Goal: Complete application form

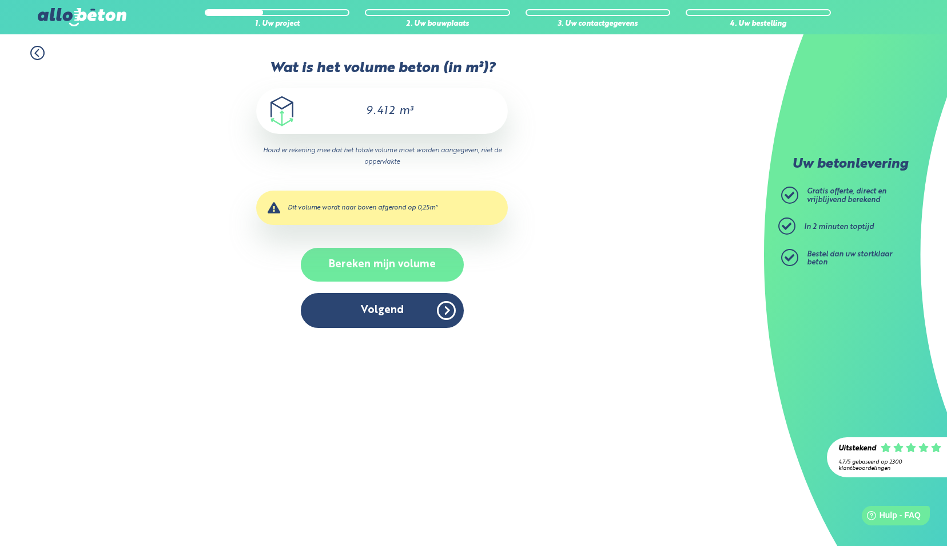
click at [377, 261] on button "Bereken mijn volume" at bounding box center [382, 265] width 163 height 34
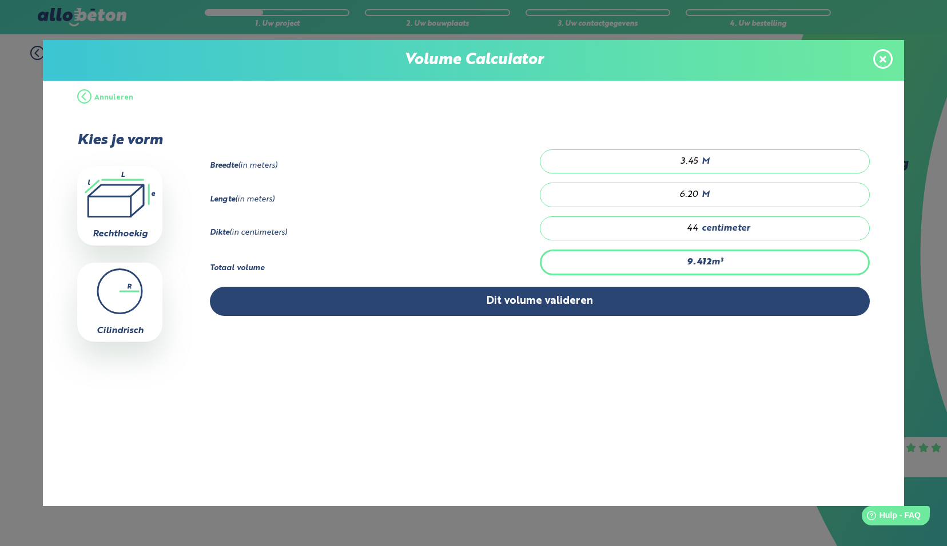
click at [702, 258] on strong "9.412" at bounding box center [699, 261] width 25 height 9
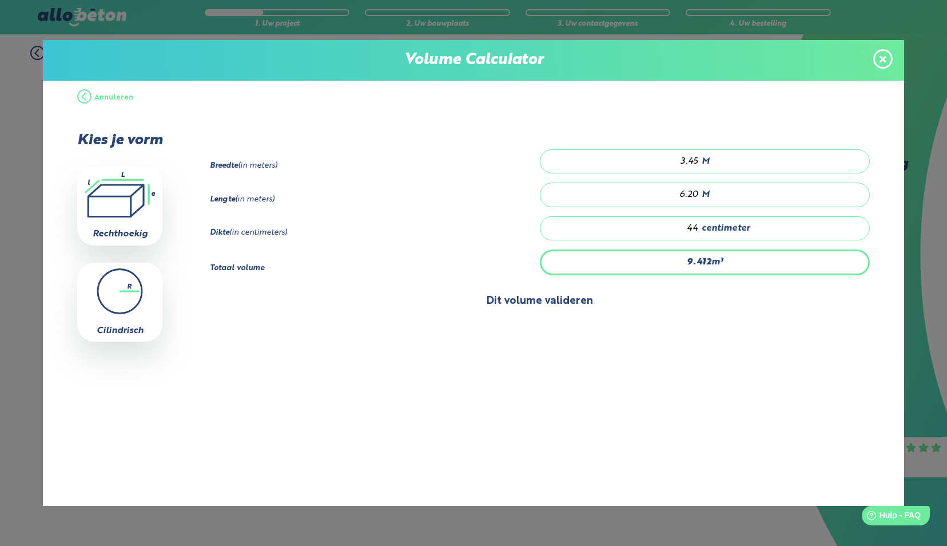
drag, startPoint x: 710, startPoint y: 258, endPoint x: 703, endPoint y: 302, distance: 44.6
click at [709, 260] on div "9.412 m³" at bounding box center [705, 261] width 330 height 25
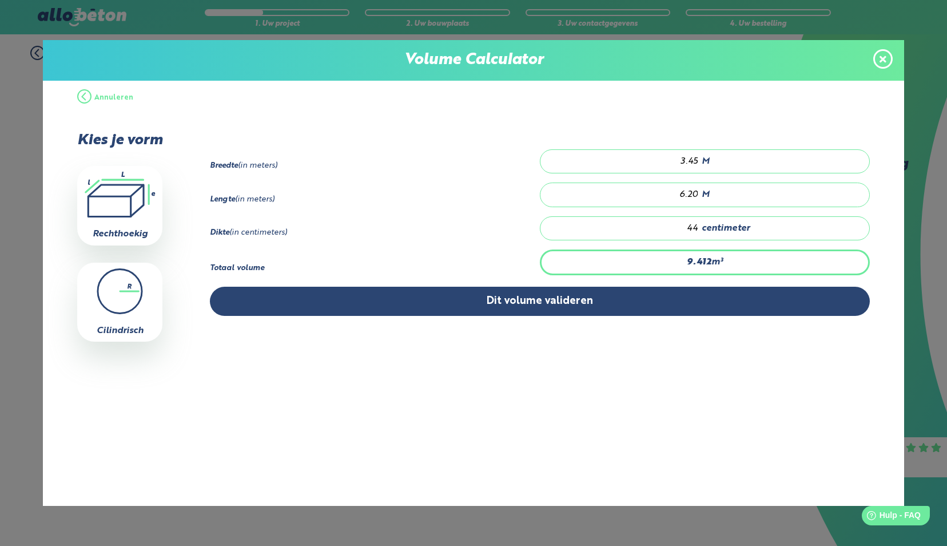
click at [697, 190] on input "6.20" at bounding box center [625, 194] width 147 height 11
type input "6.2"
type input "9.108"
type input "6"
click at [696, 158] on input "3.45" at bounding box center [625, 161] width 147 height 11
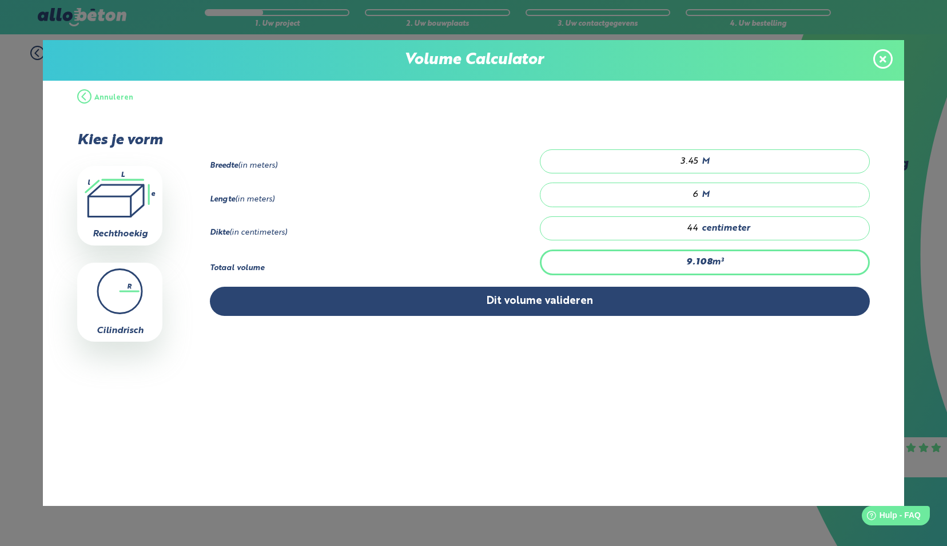
type input "8.976"
type input "3.4"
type input "7.92"
type input "3"
type input "9.24"
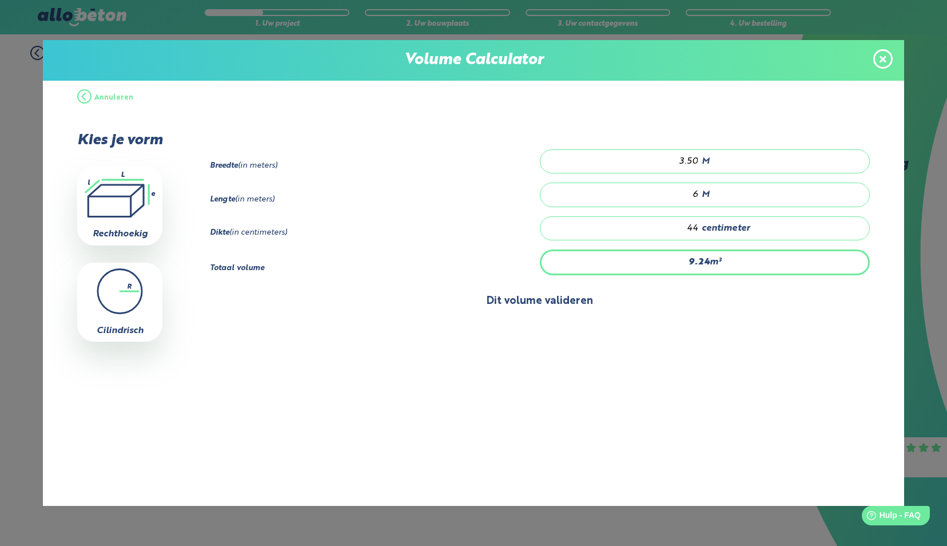
type input "3.50"
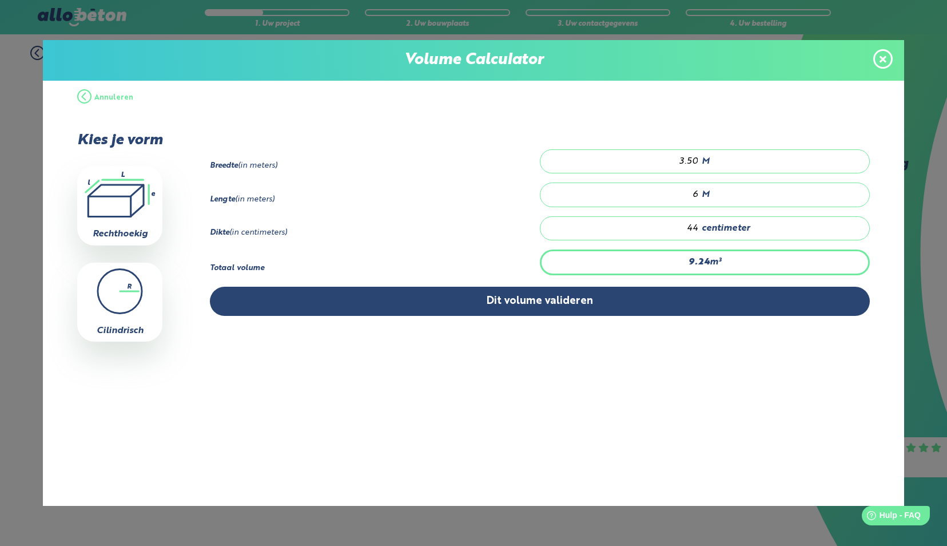
click at [532, 300] on button "Dit volume valideren" at bounding box center [539, 300] width 659 height 29
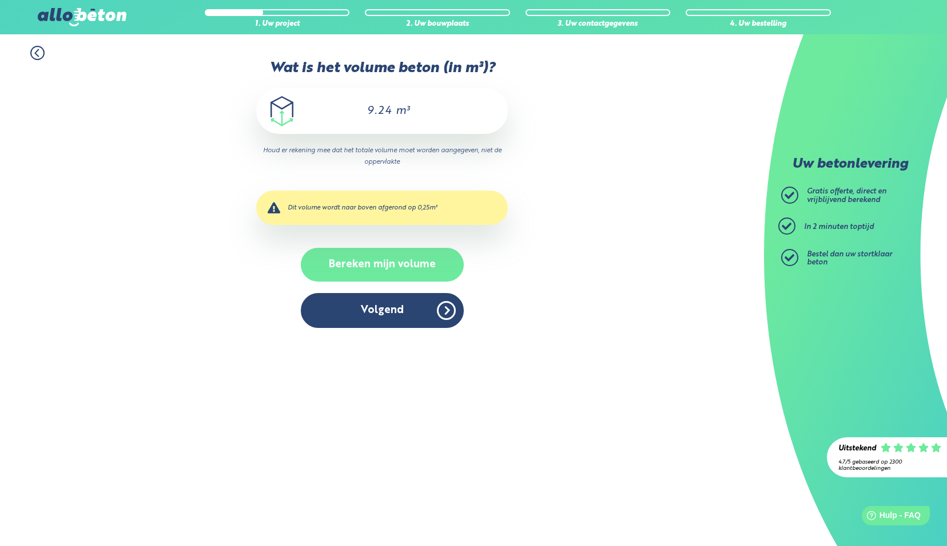
click at [385, 263] on button "Bereken mijn volume" at bounding box center [382, 265] width 163 height 34
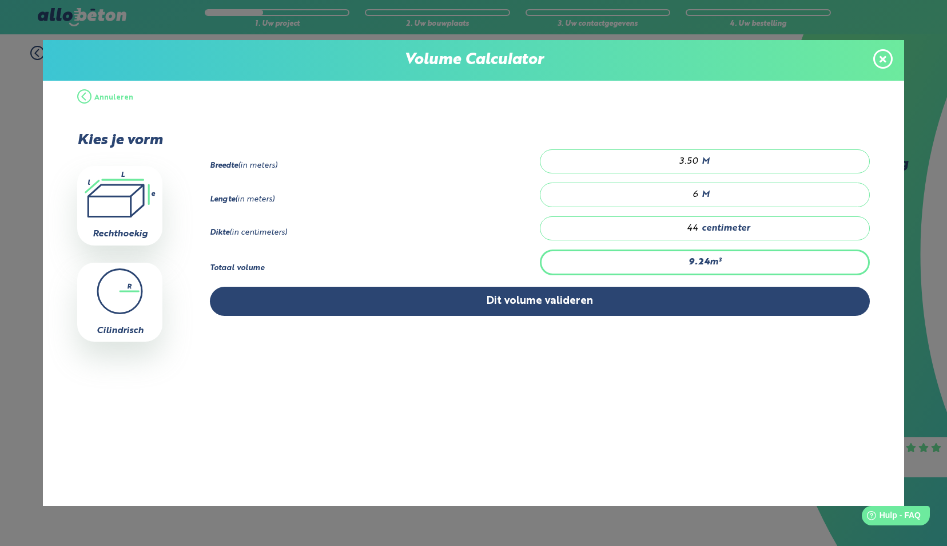
click at [697, 226] on input "44" at bounding box center [625, 227] width 147 height 11
type input "0.84"
type input "4"
type input "9.45"
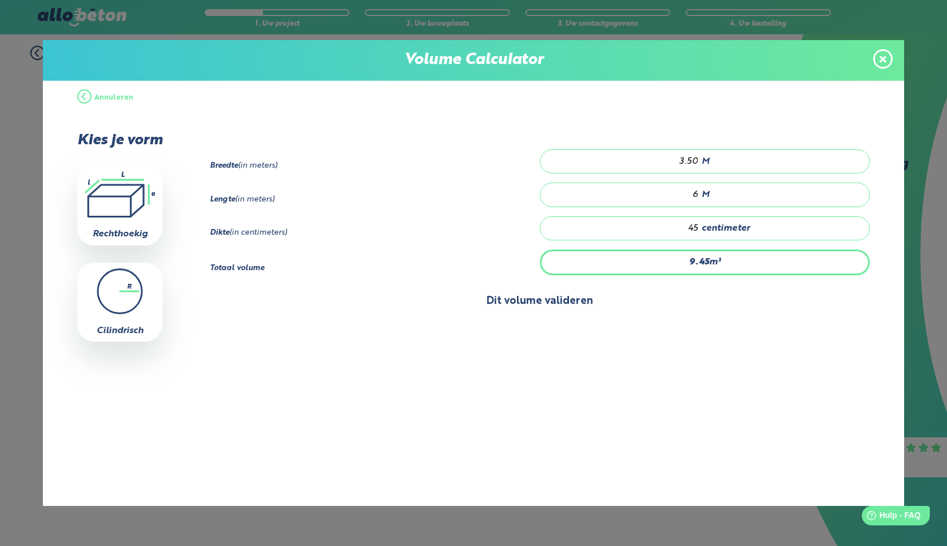
type input "45"
click at [539, 297] on button "Dit volume valideren" at bounding box center [539, 300] width 659 height 29
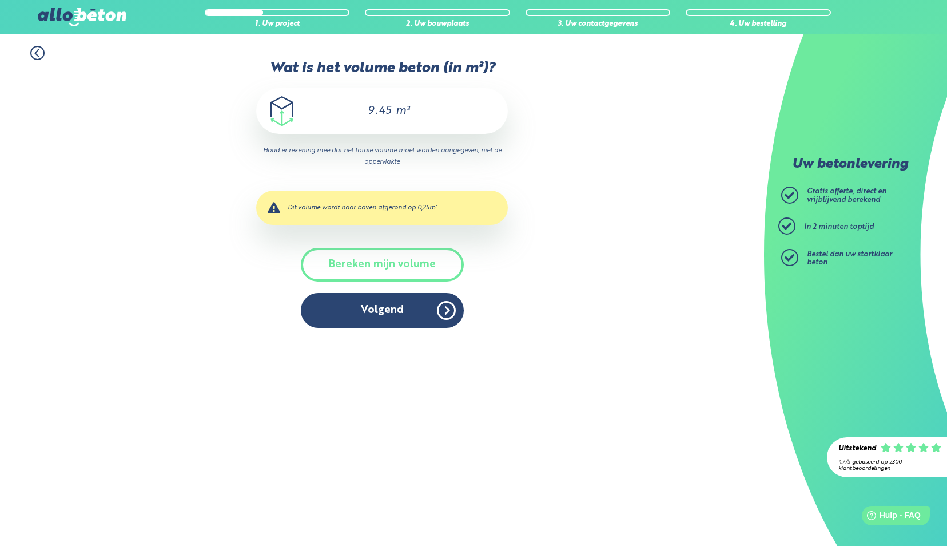
click at [384, 261] on button "Bereken mijn volume" at bounding box center [382, 265] width 163 height 34
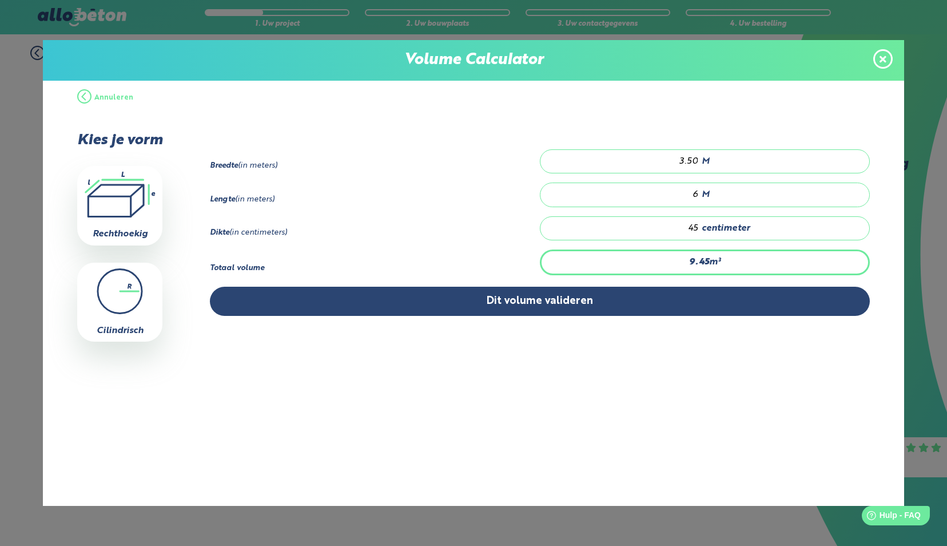
click at [698, 224] on input "45" at bounding box center [625, 227] width 147 height 11
type input "0.84"
type input "4"
type input "0"
type input "1.05"
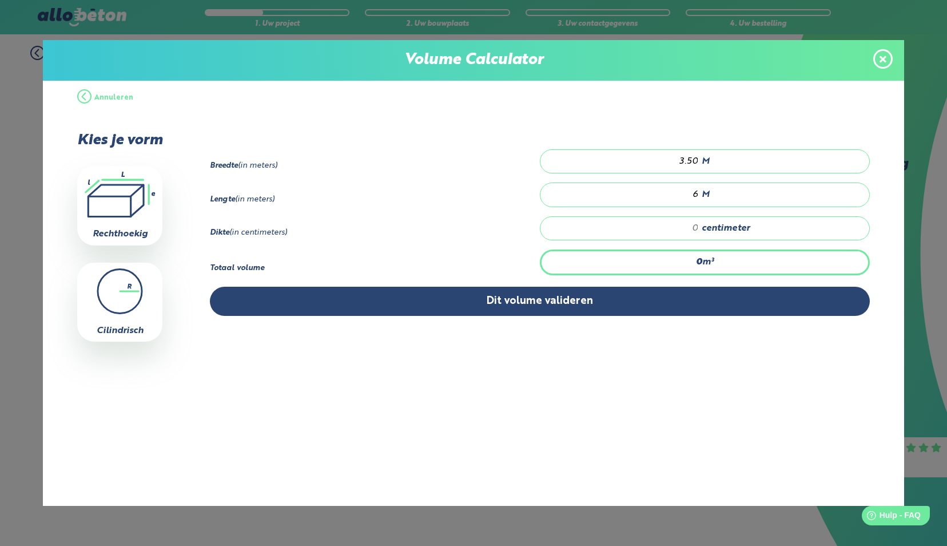
type input "5"
type input "10.5"
type input "50"
click at [697, 159] on input "3.50" at bounding box center [625, 161] width 147 height 11
type input "3.5"
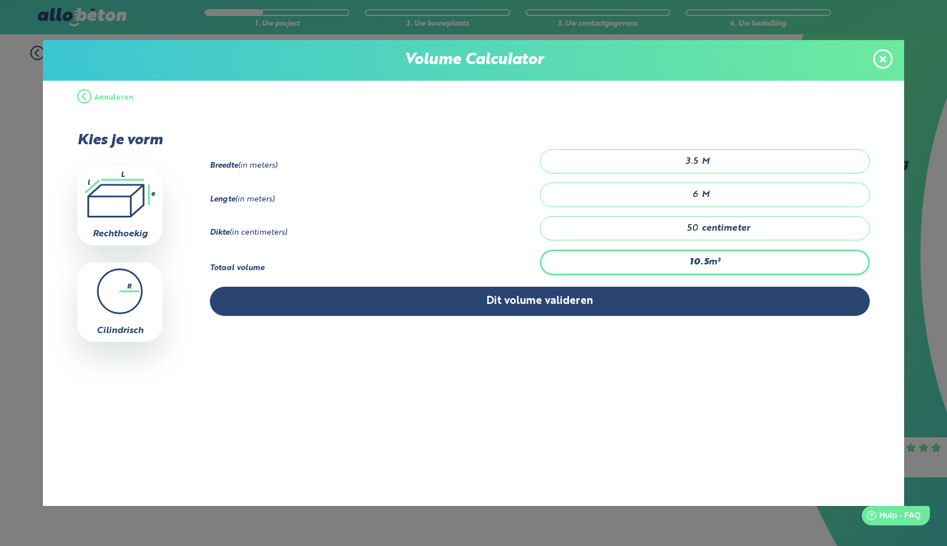
type input "9"
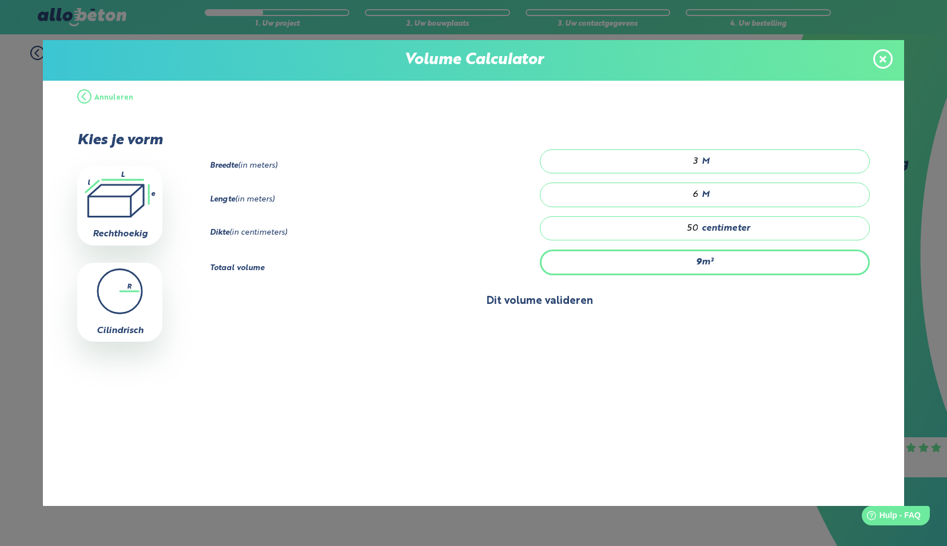
type input "3"
click at [554, 297] on button "Dit volume valideren" at bounding box center [539, 300] width 659 height 29
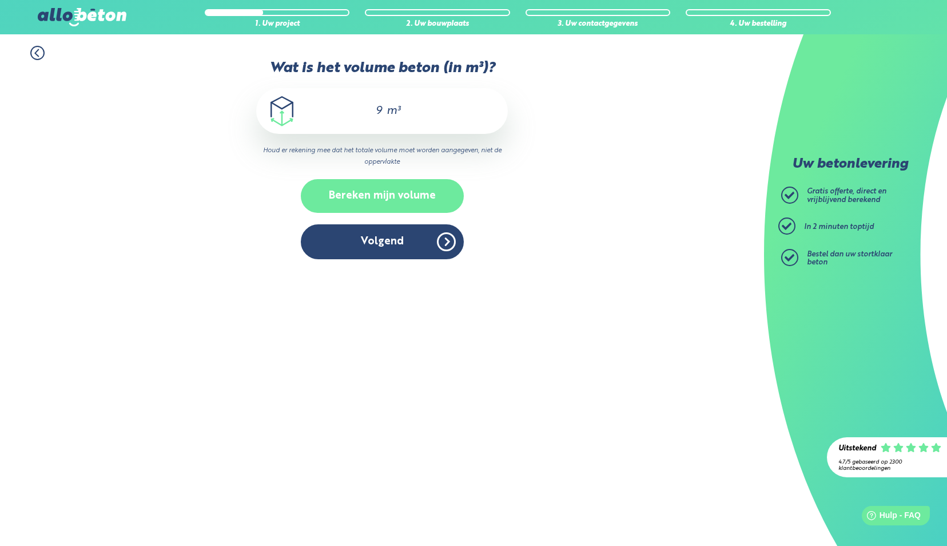
click at [376, 196] on button "Bereken mijn volume" at bounding box center [382, 196] width 163 height 34
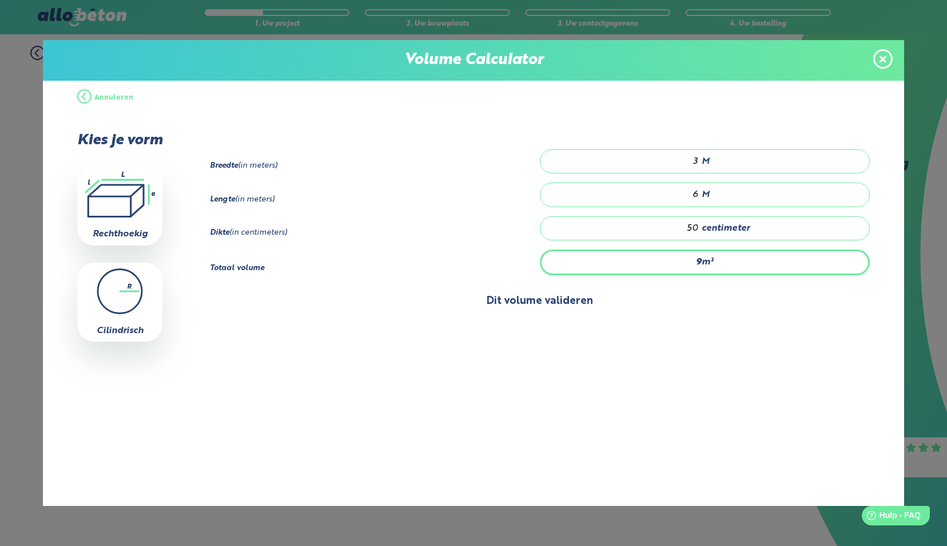
click at [524, 294] on button "Dit volume valideren" at bounding box center [539, 300] width 659 height 29
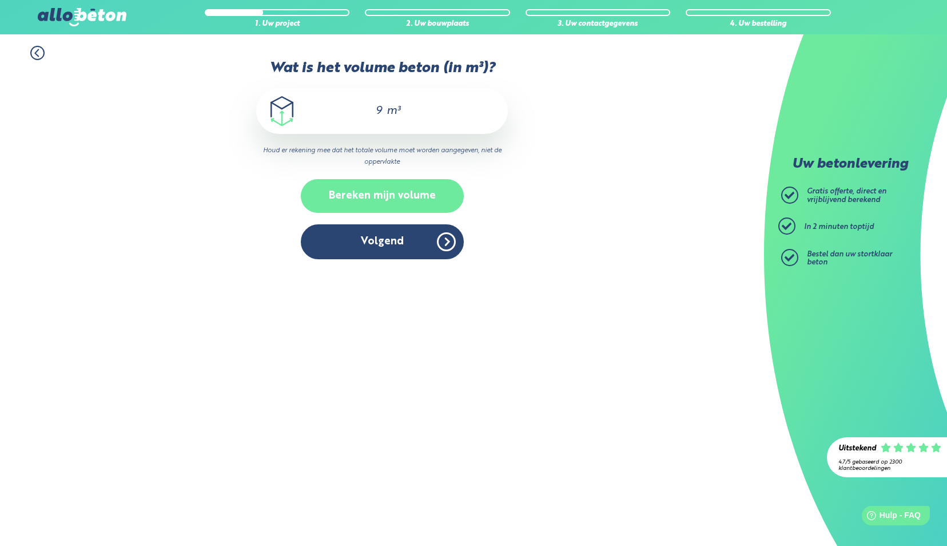
click at [381, 196] on button "Bereken mijn volume" at bounding box center [382, 196] width 163 height 34
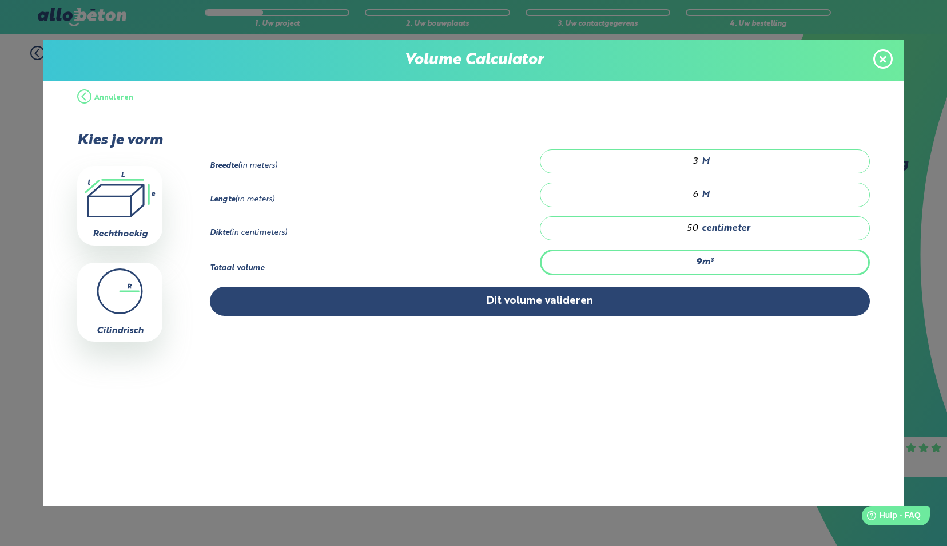
click at [695, 160] on input "3" at bounding box center [625, 161] width 147 height 11
type input "10.5"
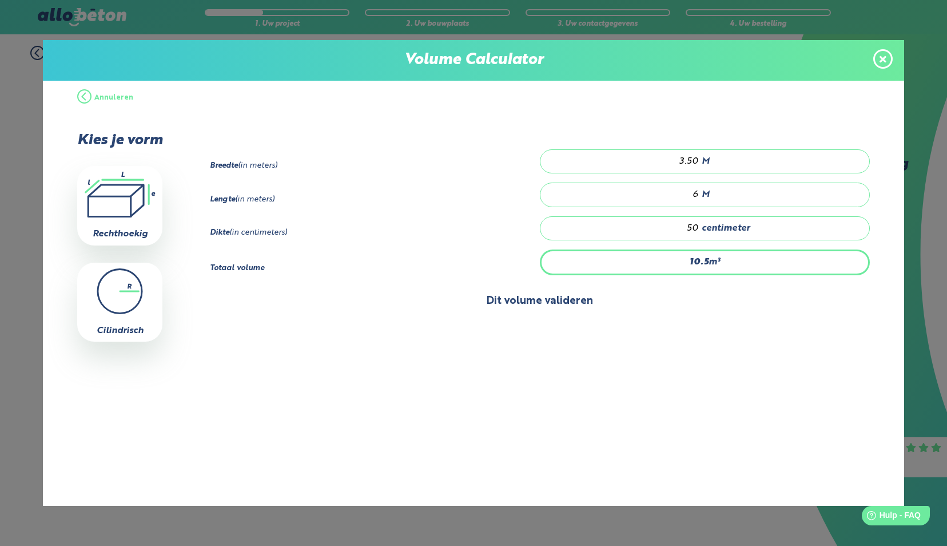
type input "3.50"
click at [544, 295] on button "Dit volume valideren" at bounding box center [539, 300] width 659 height 29
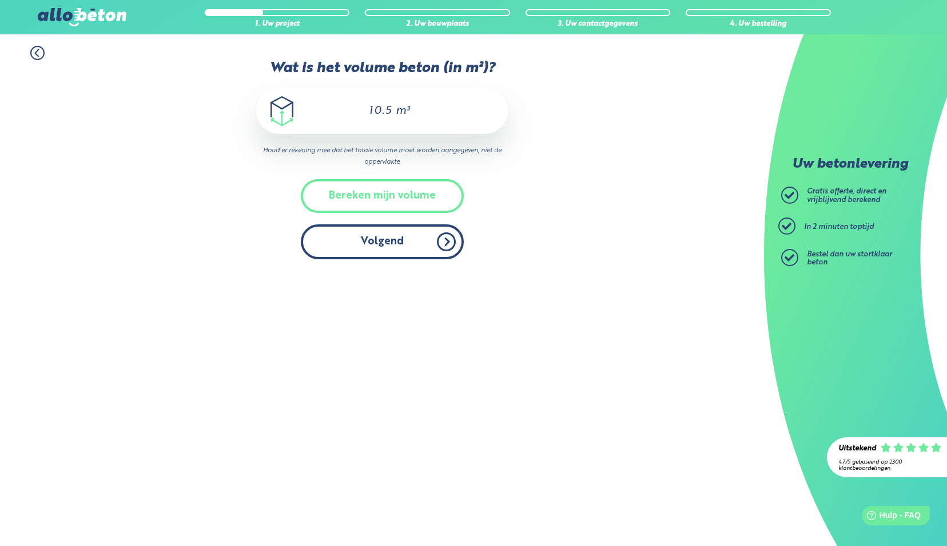
click at [381, 241] on button "Volgend" at bounding box center [382, 241] width 163 height 35
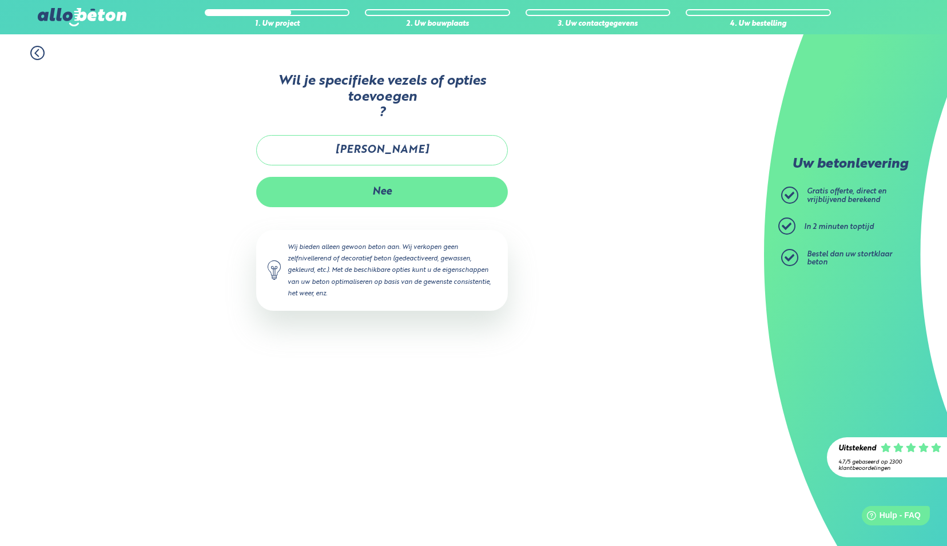
click at [383, 186] on button "Nee" at bounding box center [382, 192] width 252 height 30
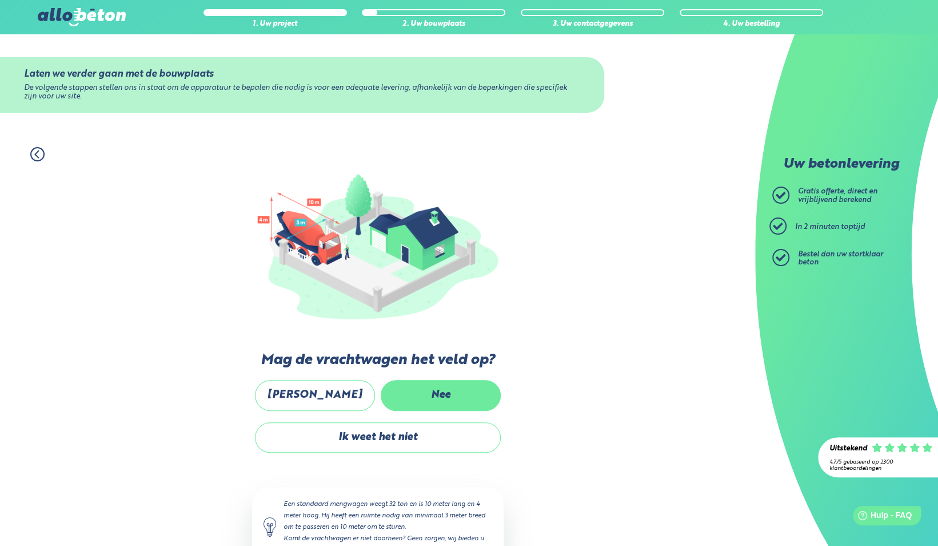
click at [441, 389] on label "Nee" at bounding box center [441, 395] width 120 height 30
click at [0, 0] on input "Nee" at bounding box center [0, 0] width 0 height 0
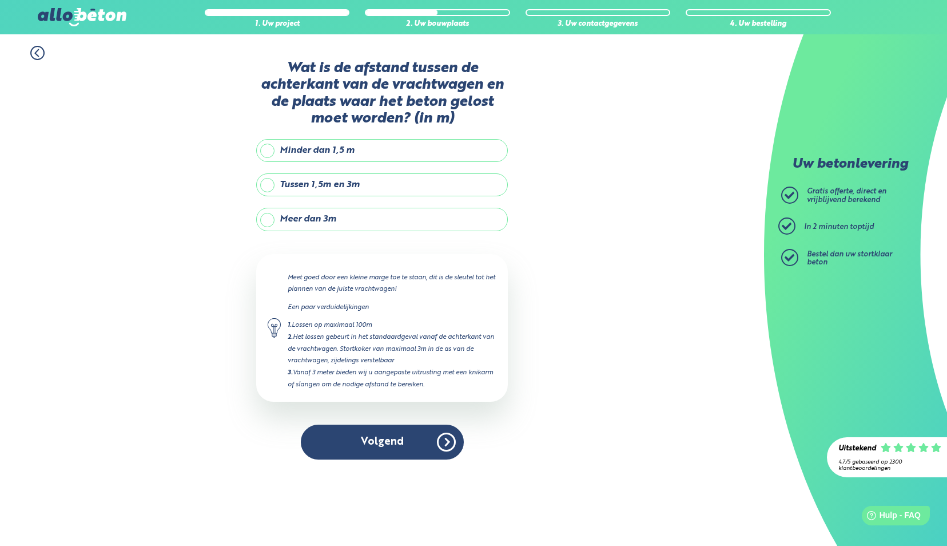
click at [266, 217] on label "Meer dan 3m" at bounding box center [382, 219] width 252 height 23
click at [0, 0] on input "Meer dan 3m" at bounding box center [0, 0] width 0 height 0
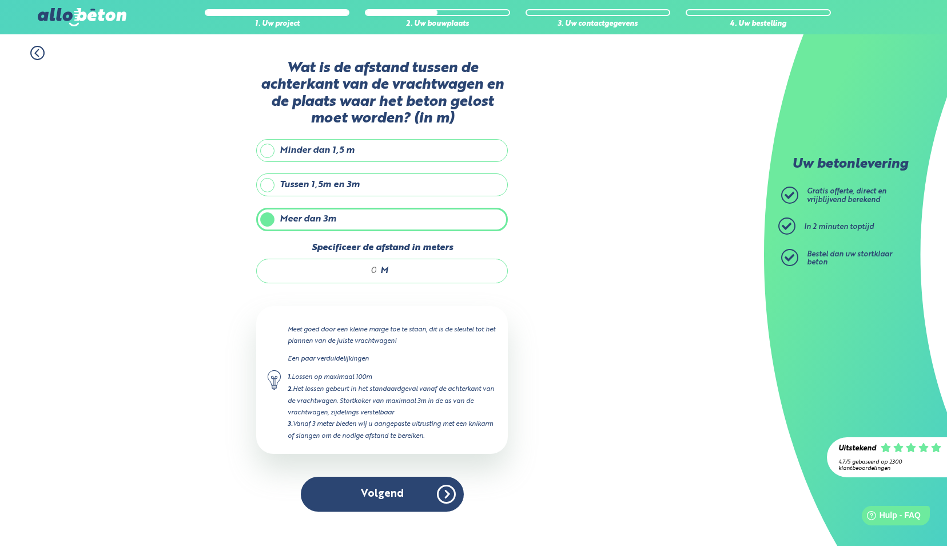
click at [270, 149] on label "Minder dan 1,5 m" at bounding box center [382, 150] width 252 height 23
click at [0, 0] on input "Minder dan 1,5 m" at bounding box center [0, 0] width 0 height 0
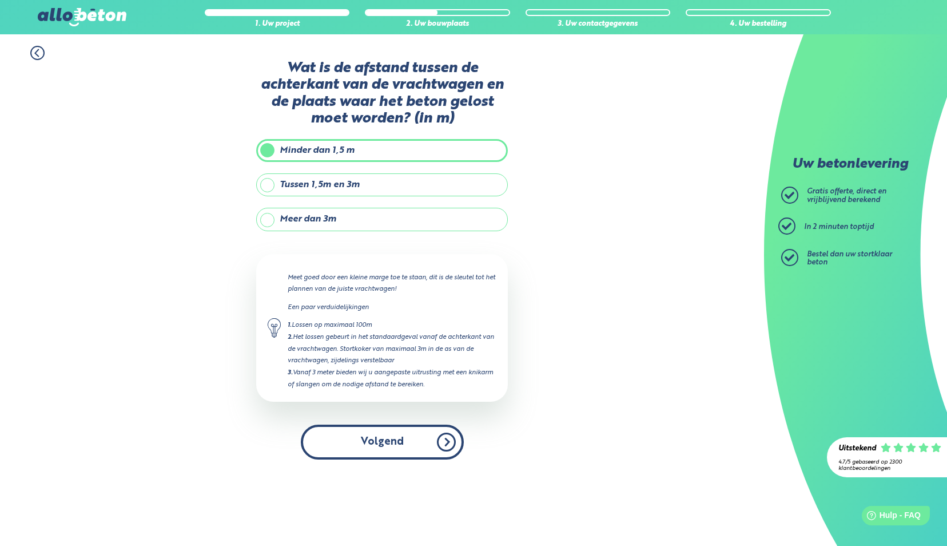
click at [385, 437] on button "Volgend" at bounding box center [382, 441] width 163 height 35
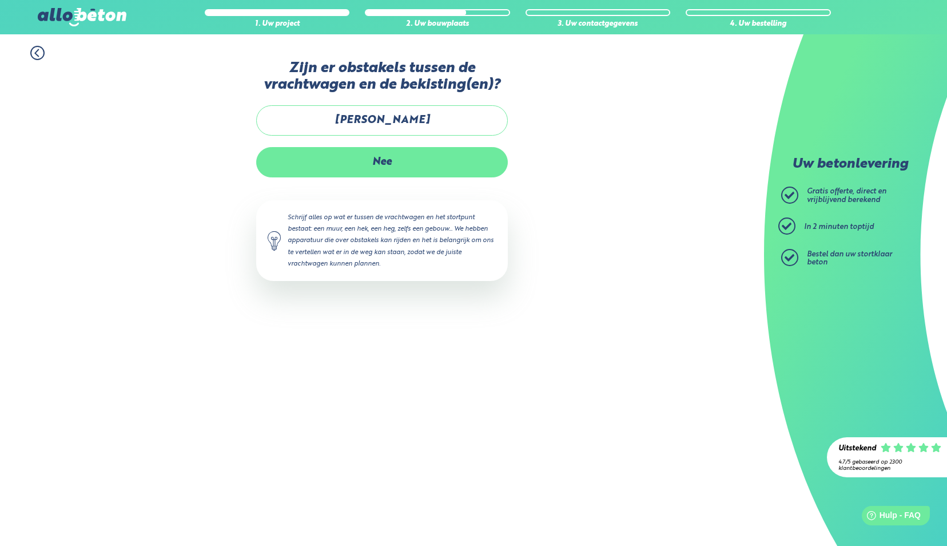
click at [384, 156] on label "Nee" at bounding box center [382, 162] width 252 height 30
click at [0, 0] on input "Nee" at bounding box center [0, 0] width 0 height 0
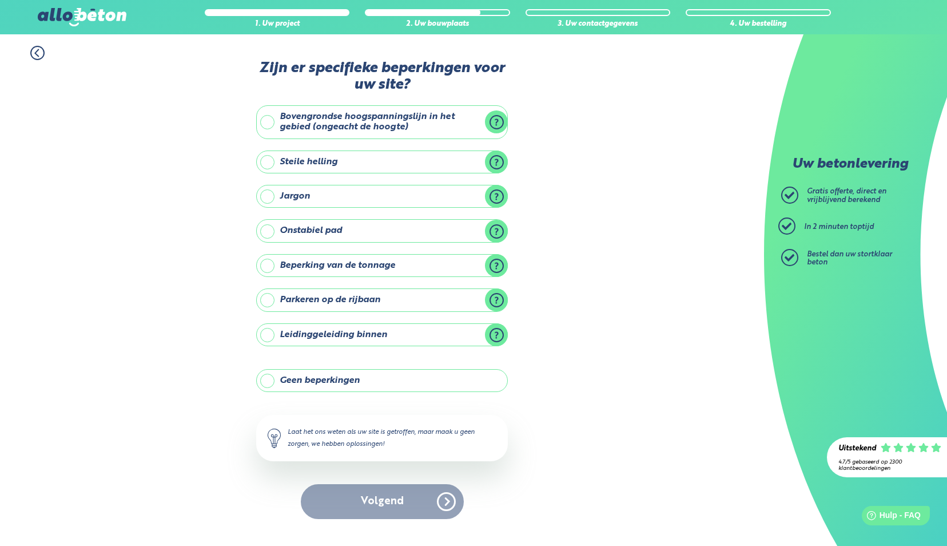
click at [269, 379] on label "Geen beperkingen" at bounding box center [382, 380] width 252 height 23
click at [0, 0] on input "Geen beperkingen" at bounding box center [0, 0] width 0 height 0
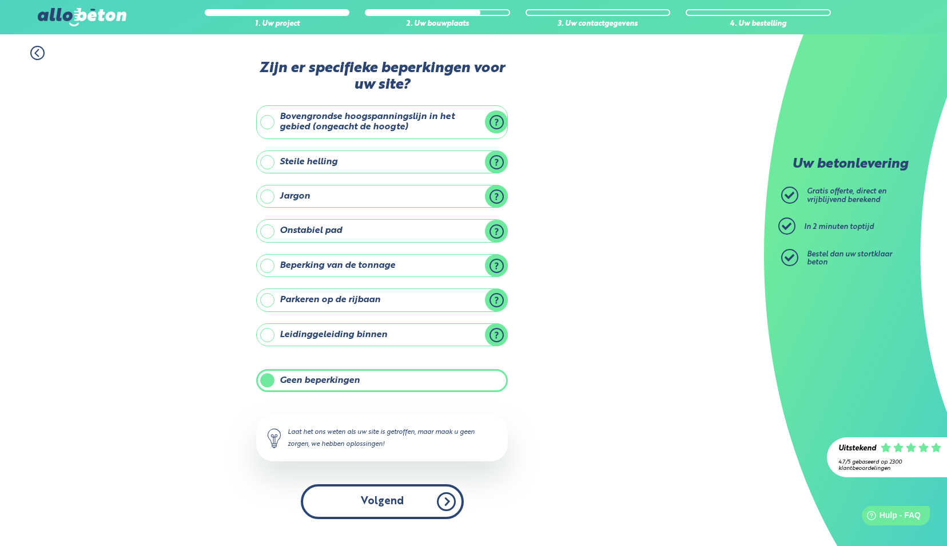
click at [376, 495] on button "Volgend" at bounding box center [382, 501] width 163 height 35
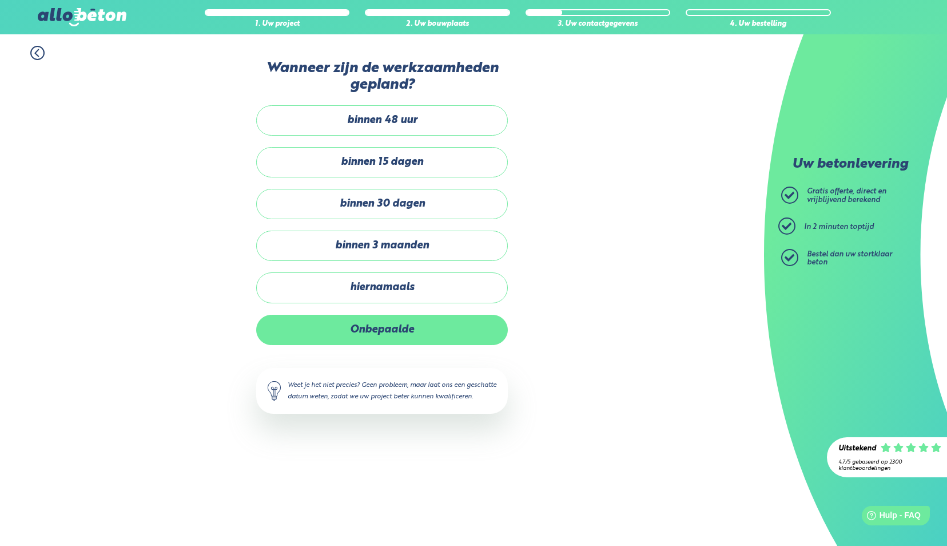
click at [375, 326] on label "Onbepaalde" at bounding box center [382, 330] width 252 height 30
click at [0, 0] on input "Onbepaalde" at bounding box center [0, 0] width 0 height 0
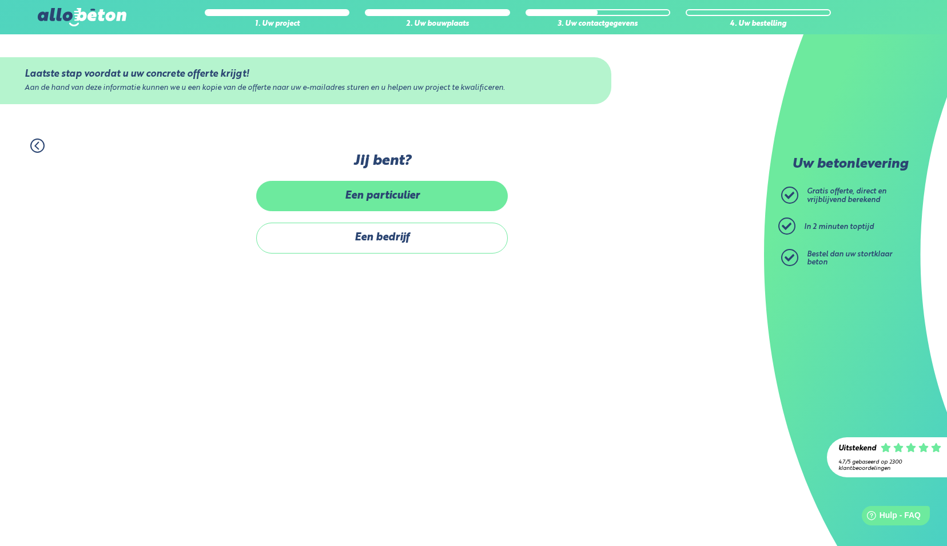
click at [392, 198] on label "Een particulier" at bounding box center [382, 196] width 252 height 30
click at [0, 0] on input "Een particulier" at bounding box center [0, 0] width 0 height 0
